Goal: Information Seeking & Learning: Learn about a topic

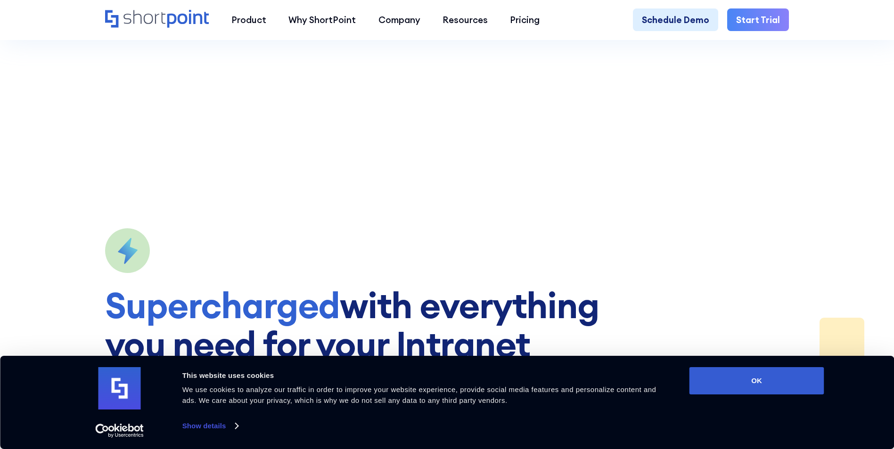
scroll to position [1178, 0]
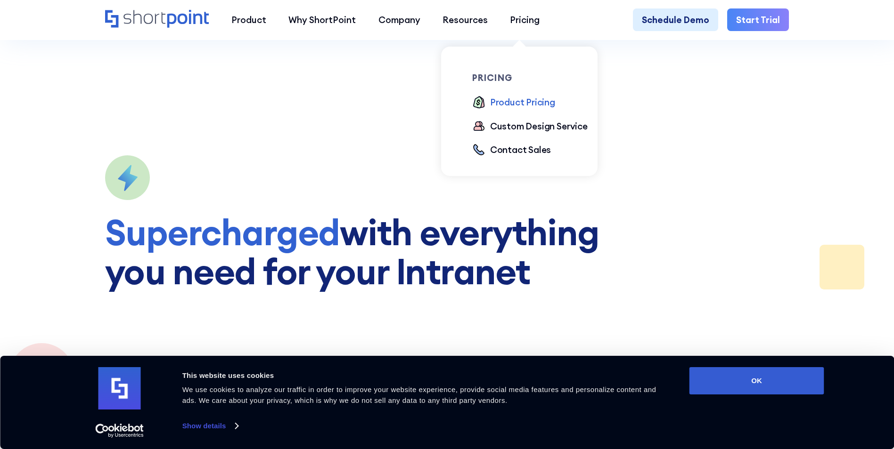
click at [518, 104] on div "Product Pricing" at bounding box center [522, 102] width 65 height 13
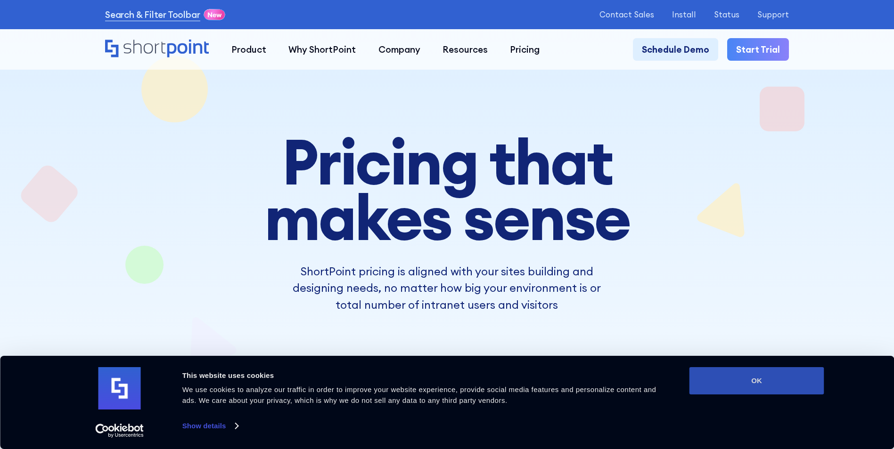
click at [731, 377] on button "OK" at bounding box center [756, 380] width 135 height 27
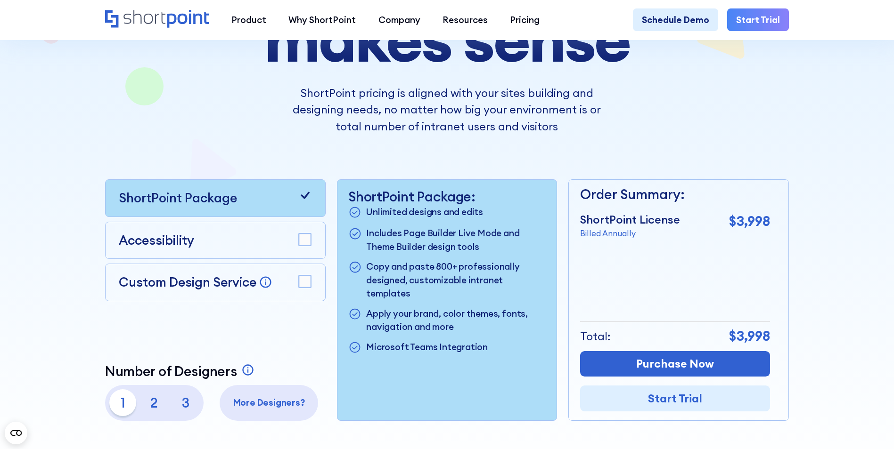
scroll to position [188, 0]
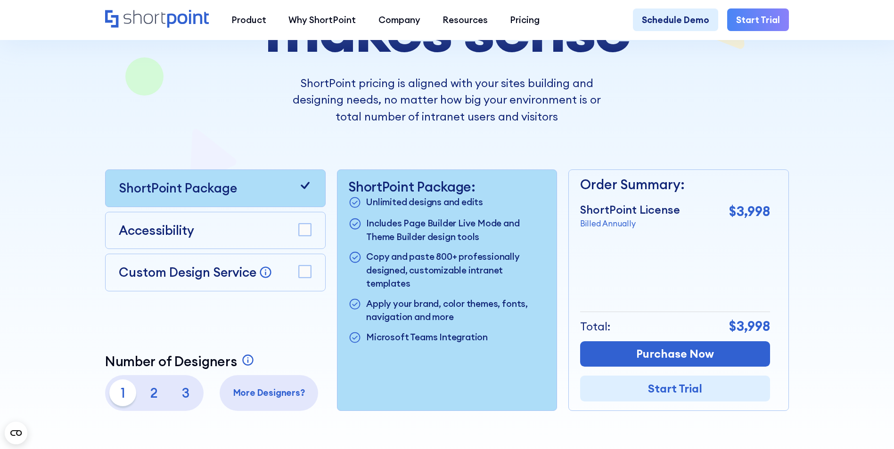
click at [160, 397] on p "2" at bounding box center [154, 393] width 27 height 27
click at [182, 396] on p "3" at bounding box center [185, 393] width 27 height 27
click at [141, 398] on p "2" at bounding box center [154, 393] width 27 height 27
click at [116, 404] on p "1" at bounding box center [122, 393] width 27 height 27
click at [195, 395] on p "3" at bounding box center [185, 393] width 27 height 27
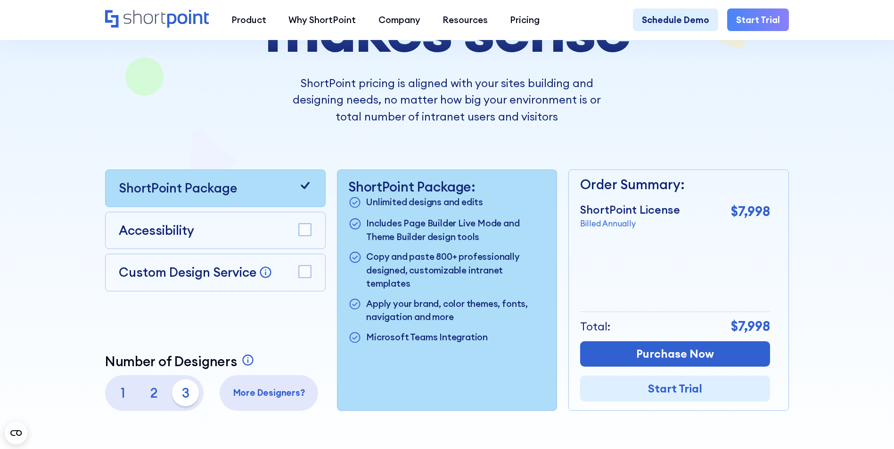
drag, startPoint x: 213, startPoint y: 20, endPoint x: 130, endPoint y: 24, distance: 83.0
click at [130, 24] on div "Product works with SharePoint Microsoft Teams SAP Explore Templates Elements In…" at bounding box center [446, 19] width 683 height 22
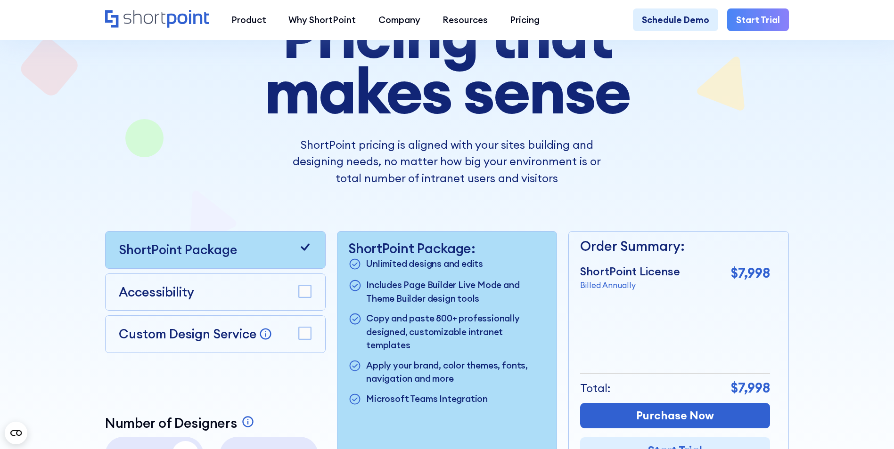
scroll to position [47, 0]
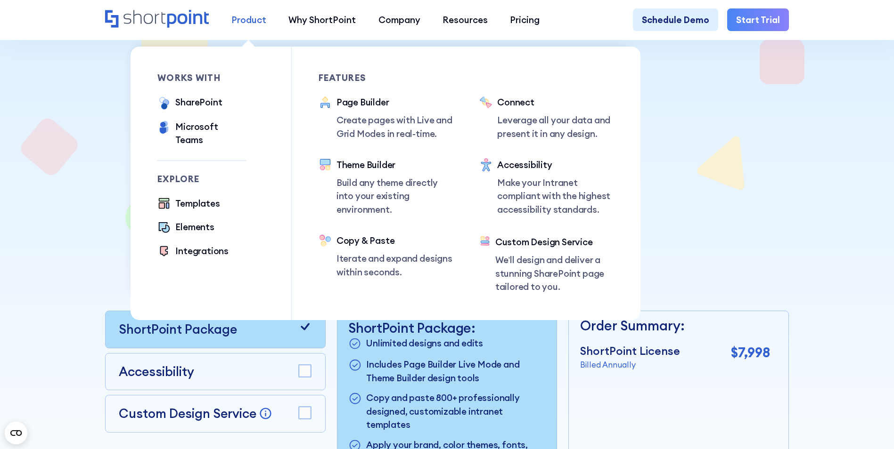
click at [261, 20] on div "Product" at bounding box center [248, 19] width 35 height 13
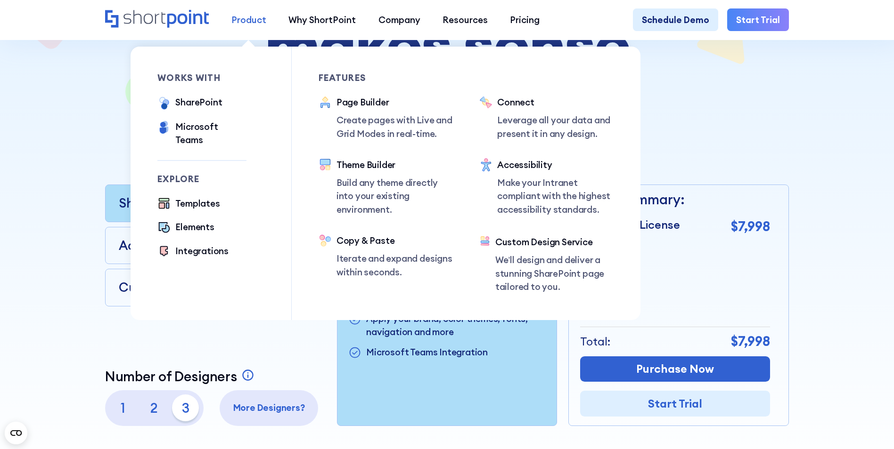
scroll to position [236, 0]
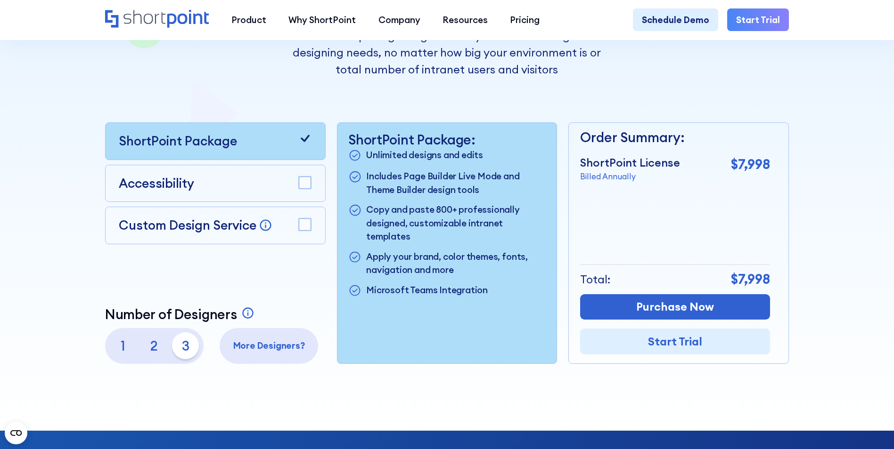
click at [45, 157] on div at bounding box center [447, 109] width 804 height 644
click at [149, 353] on p "2" at bounding box center [154, 346] width 27 height 27
click at [129, 354] on p "1" at bounding box center [122, 346] width 27 height 27
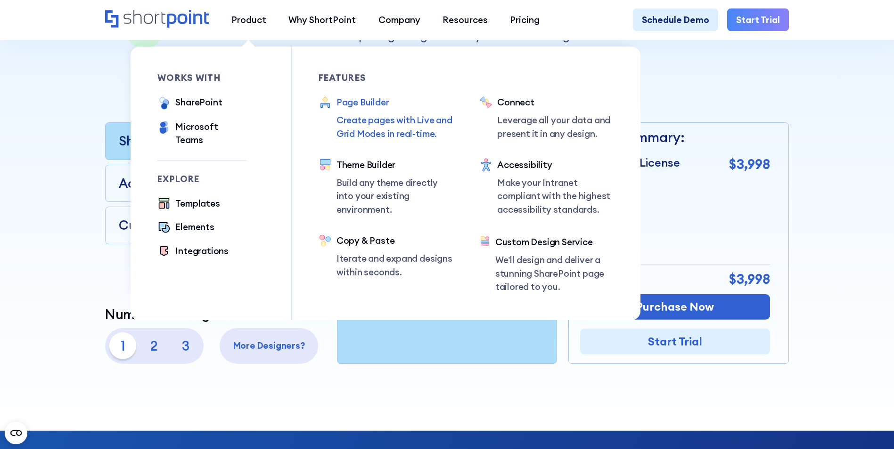
click at [369, 102] on div "Page Builder" at bounding box center [394, 102] width 116 height 13
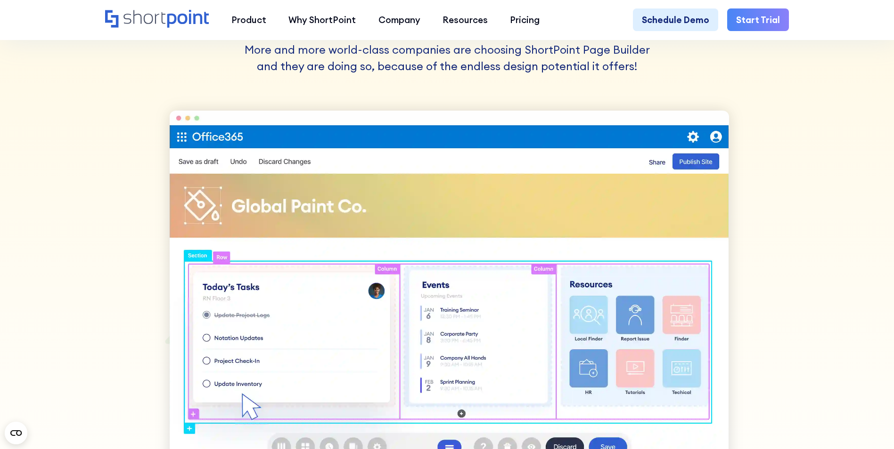
scroll to position [612, 0]
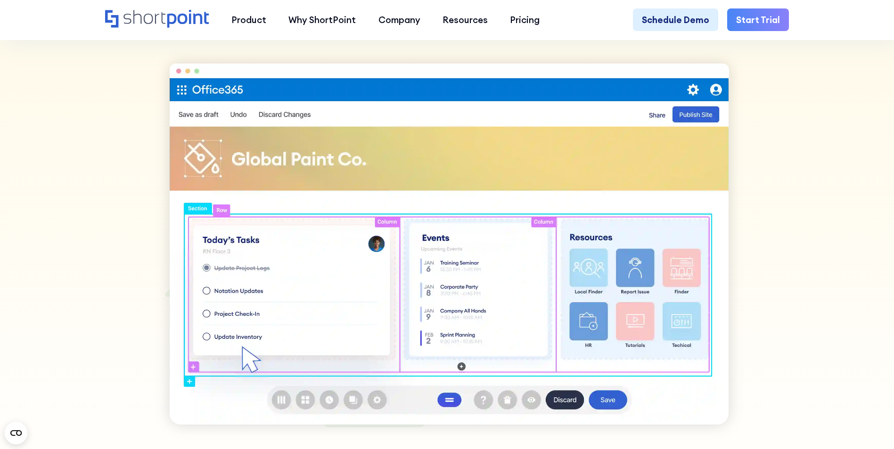
drag, startPoint x: 217, startPoint y: 18, endPoint x: 142, endPoint y: 30, distance: 75.8
click at [142, 30] on div "Product works with SharePoint Microsoft Teams SAP Explore Templates Elements In…" at bounding box center [446, 19] width 683 height 22
drag, startPoint x: 207, startPoint y: 17, endPoint x: 135, endPoint y: 17, distance: 72.5
click at [138, 19] on div "Product works with SharePoint Microsoft Teams SAP Explore Templates Elements In…" at bounding box center [446, 19] width 683 height 22
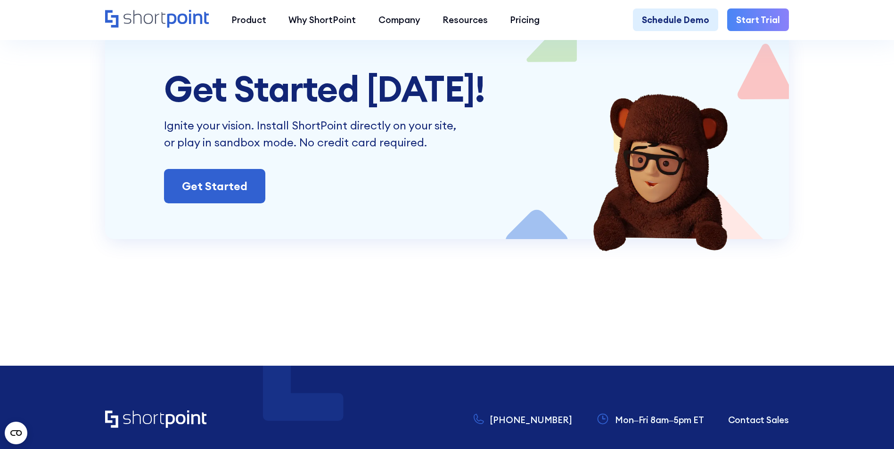
scroll to position [6089, 0]
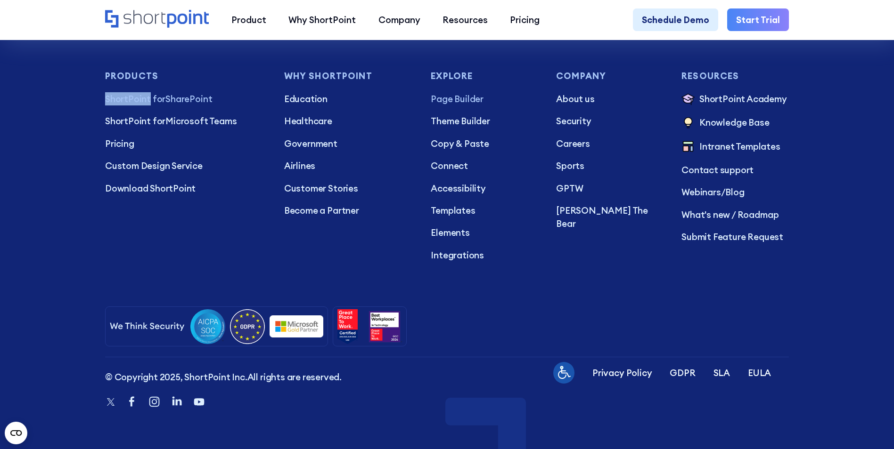
drag, startPoint x: 96, startPoint y: 95, endPoint x: 146, endPoint y: 98, distance: 50.0
click at [146, 98] on footer "[PHONE_NUMBER] Mon–Fri 8am–5pm ET Contact Sales Products ShortPoint for SharePo…" at bounding box center [447, 206] width 894 height 487
copy span "ShortPoint"
